Goal: Check status: Check status

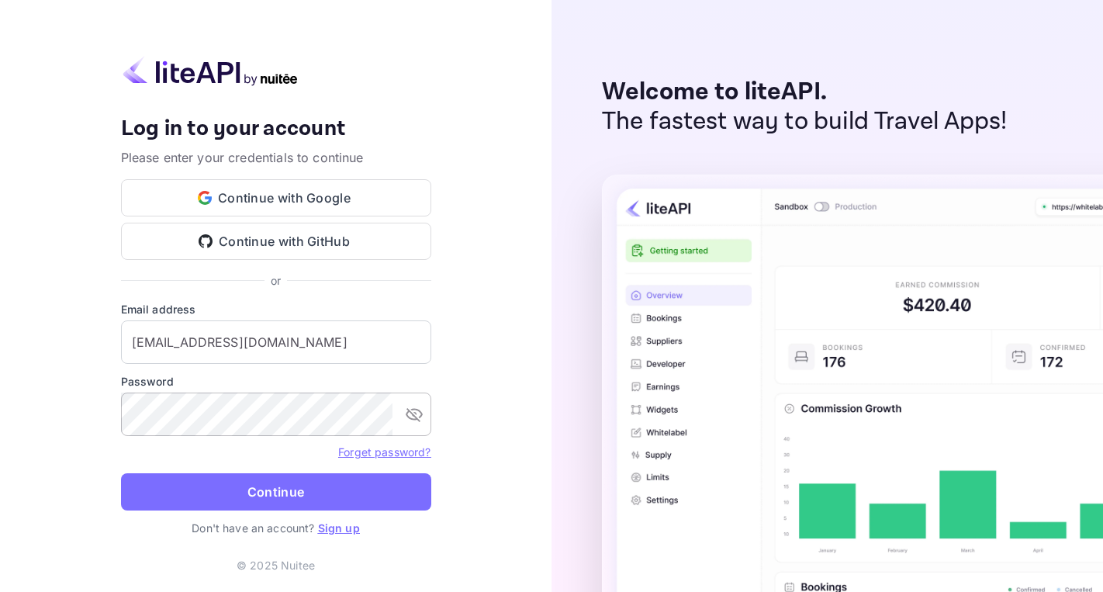
click at [415, 420] on icon "toggle password visibility" at bounding box center [414, 414] width 19 height 19
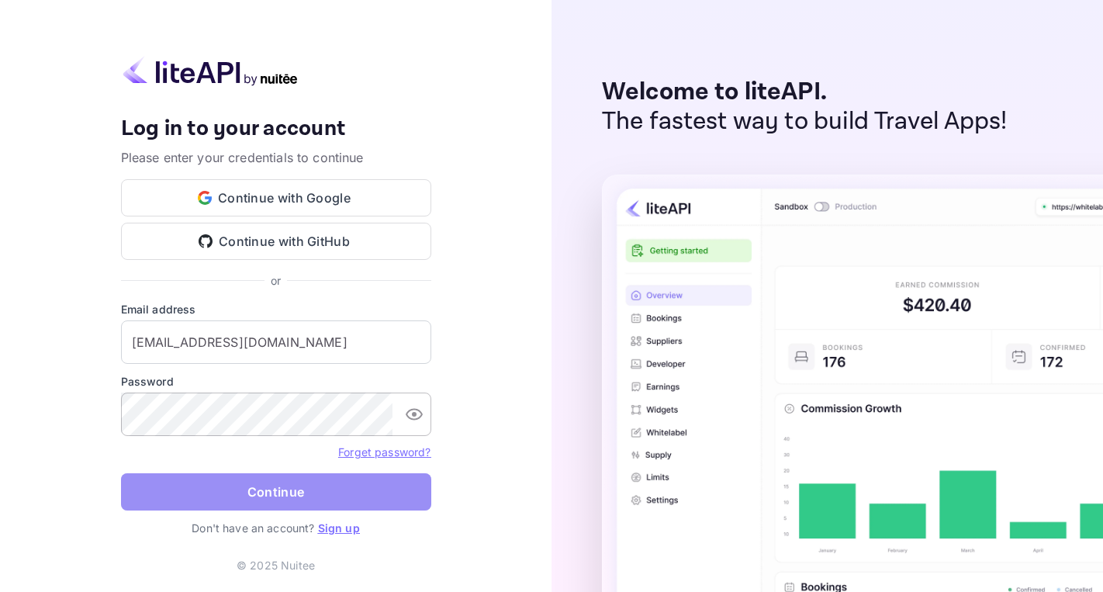
click at [311, 492] on button "Continue" at bounding box center [276, 491] width 310 height 37
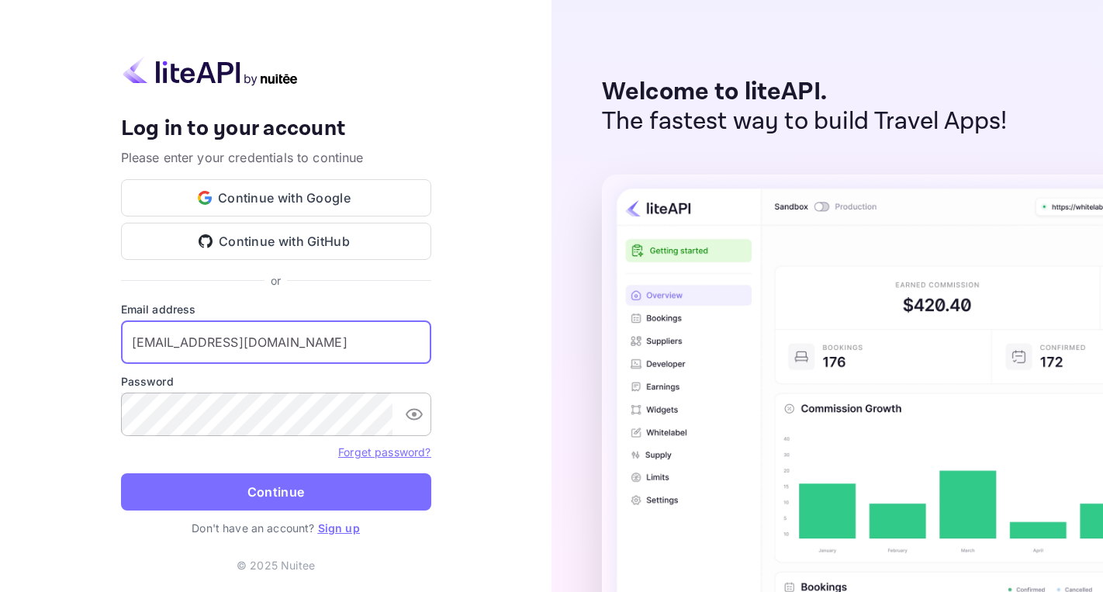
click at [212, 340] on input "[EMAIL_ADDRESS][DOMAIN_NAME]" at bounding box center [276, 341] width 310 height 43
paste input "partners_ya_travel"
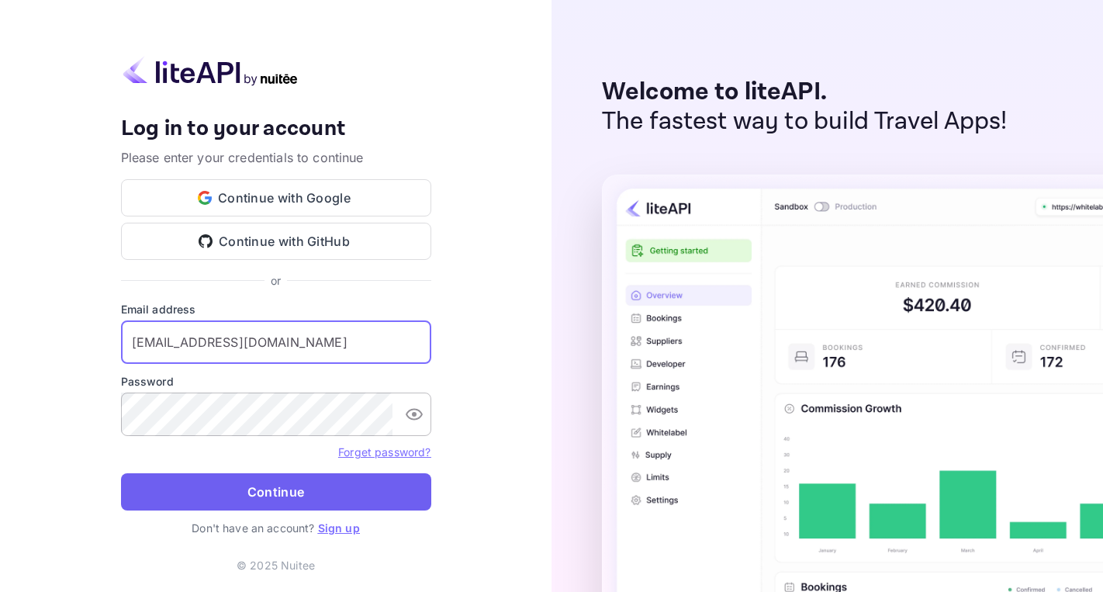
type input "[EMAIL_ADDRESS][DOMAIN_NAME]"
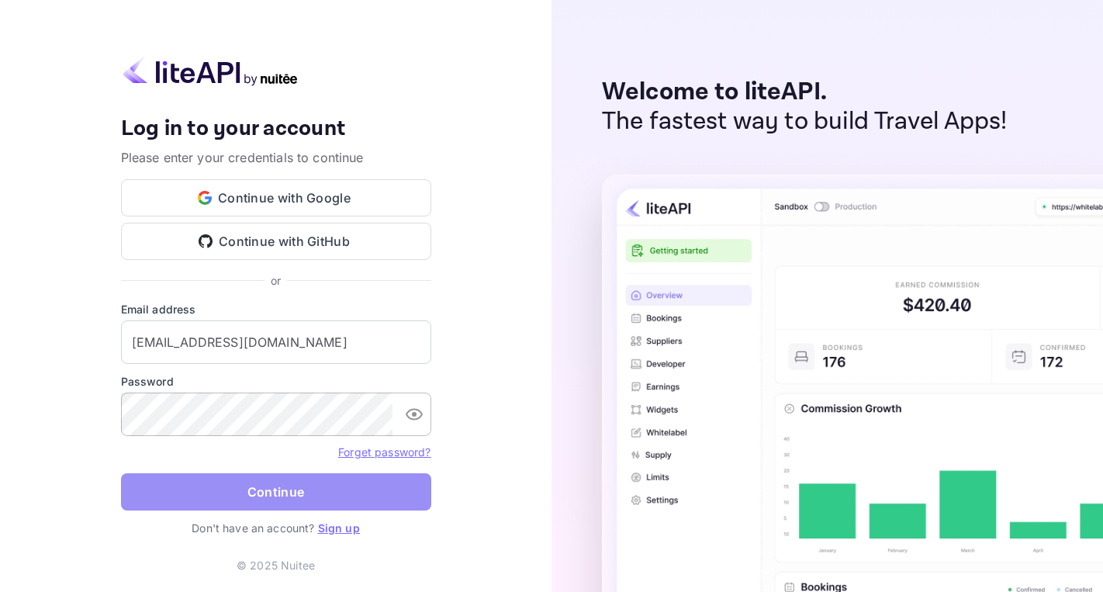
click at [274, 492] on button "Continue" at bounding box center [276, 491] width 310 height 37
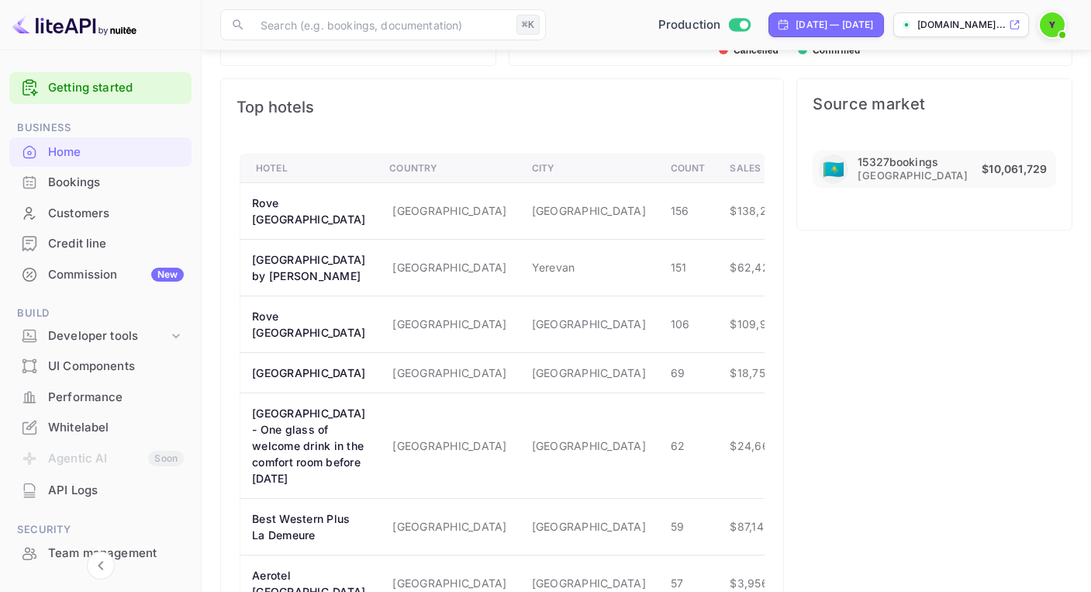
scroll to position [811, 0]
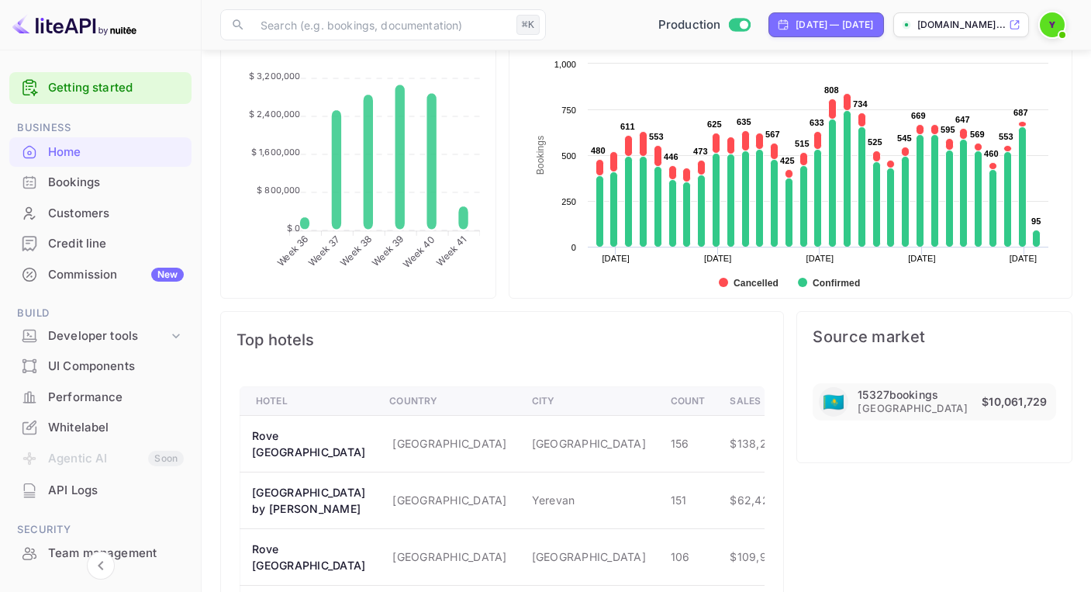
click at [105, 190] on div "Bookings" at bounding box center [116, 183] width 136 height 18
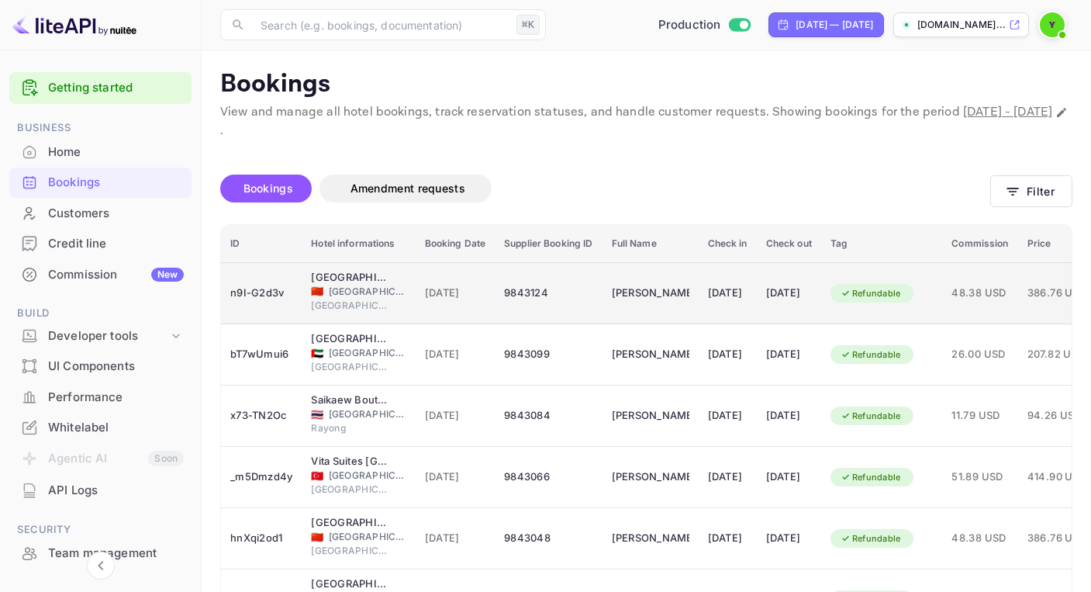
click at [560, 284] on div "9843124" at bounding box center [548, 293] width 88 height 25
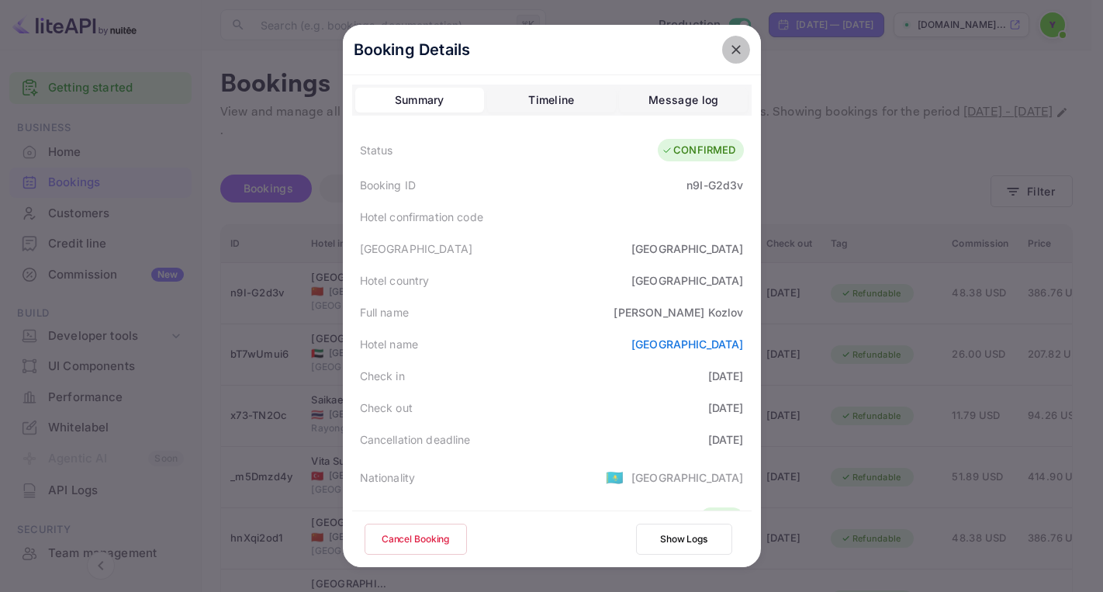
click at [728, 50] on icon "close" at bounding box center [736, 50] width 16 height 16
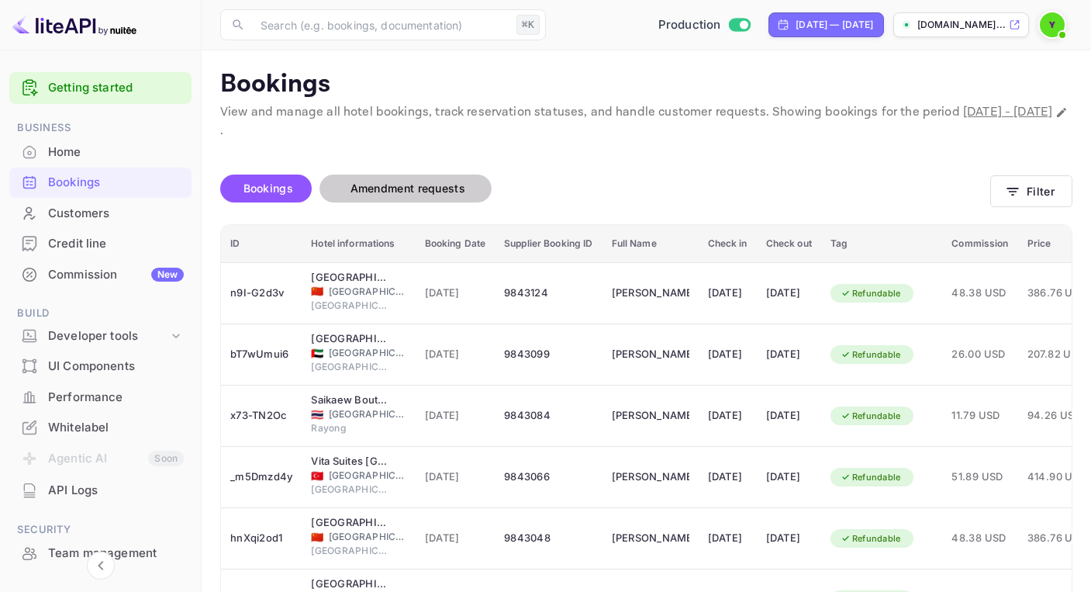
click at [402, 182] on span "Amendment requests" at bounding box center [407, 187] width 115 height 13
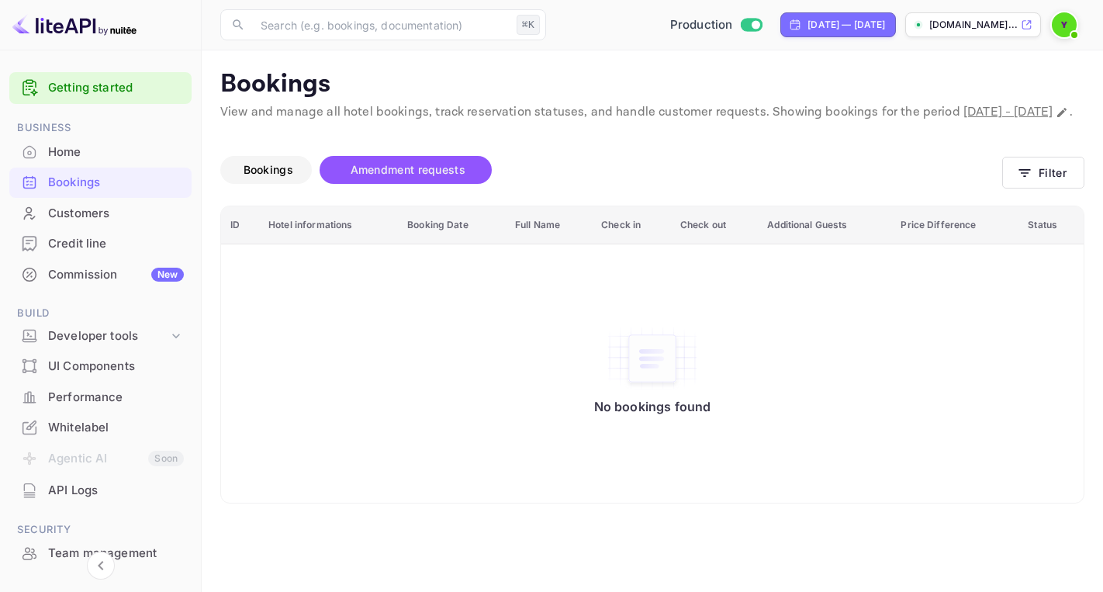
click at [254, 176] on span "Bookings" at bounding box center [268, 169] width 50 height 13
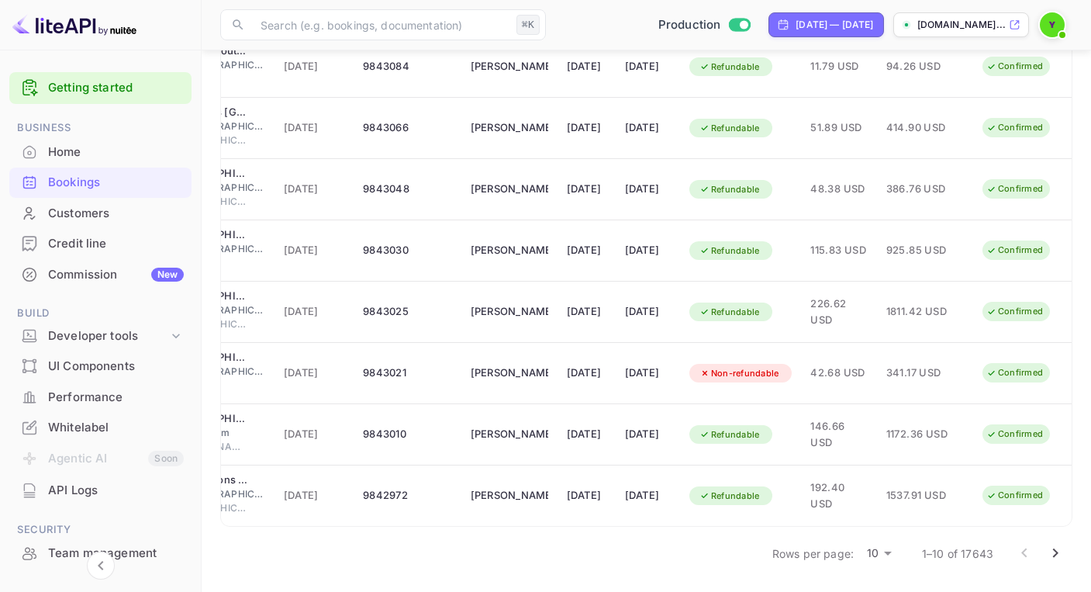
scroll to position [361, 0]
click at [1050, 26] on img at bounding box center [1052, 24] width 25 height 25
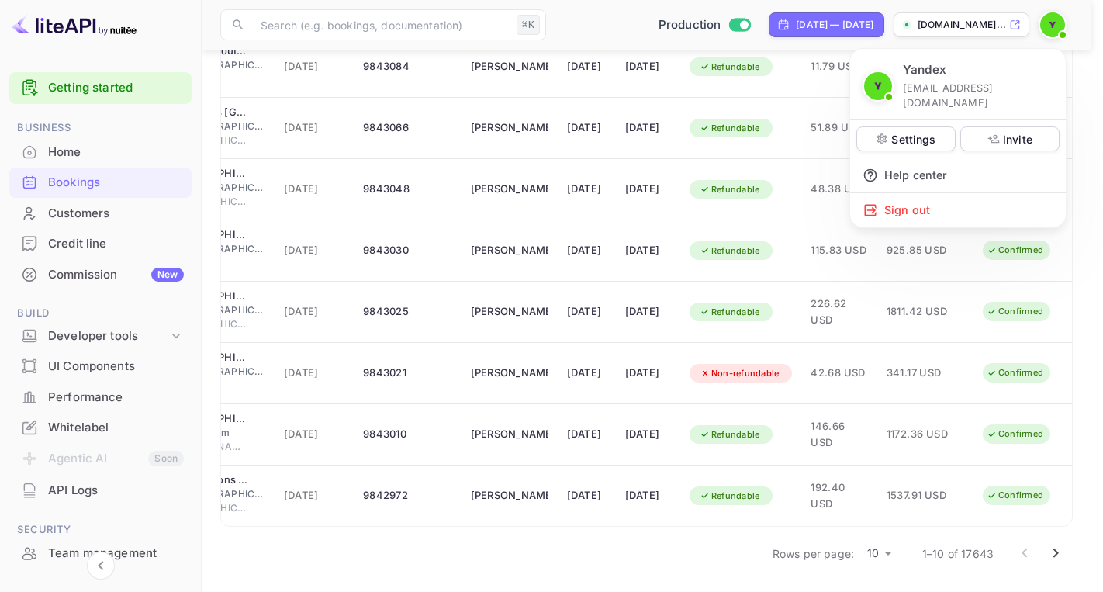
click at [1050, 26] on div at bounding box center [551, 296] width 1103 height 592
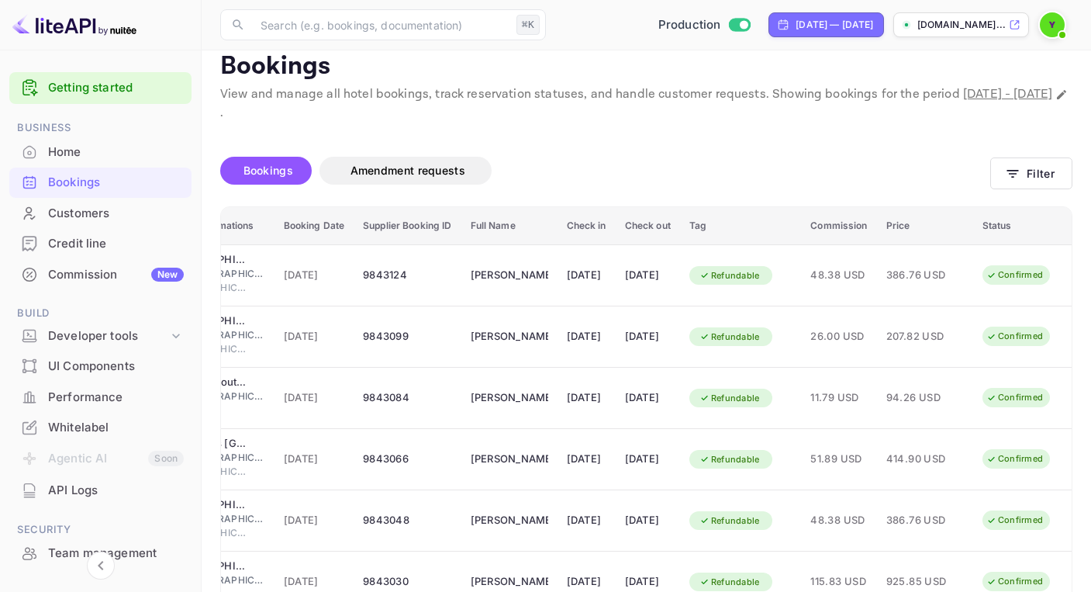
scroll to position [0, 0]
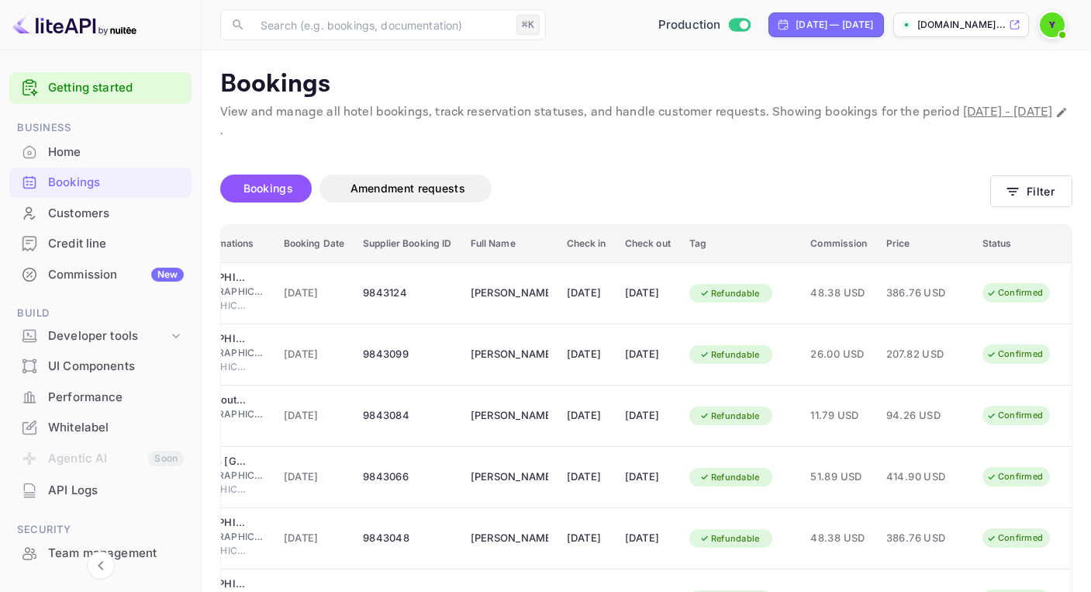
click at [1019, 22] on icon at bounding box center [1015, 24] width 12 height 11
